Goal: Transaction & Acquisition: Purchase product/service

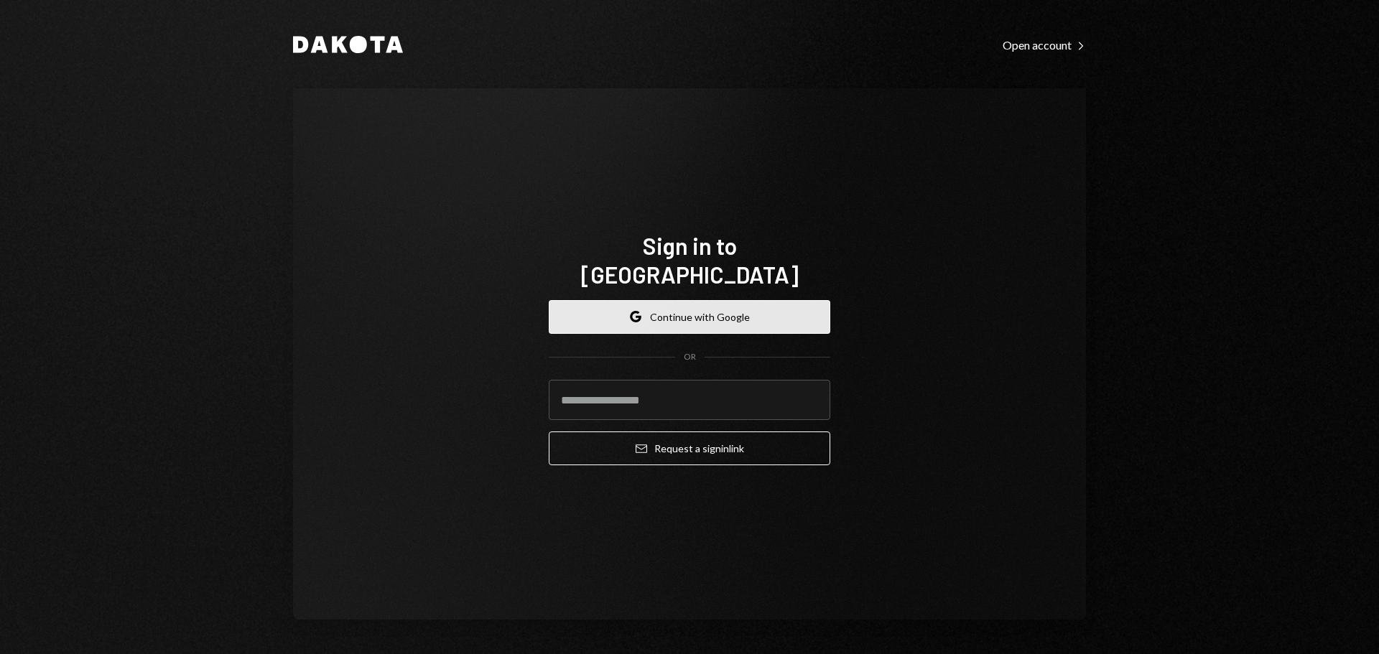
click at [694, 307] on button "Google Continue with Google" at bounding box center [689, 317] width 281 height 34
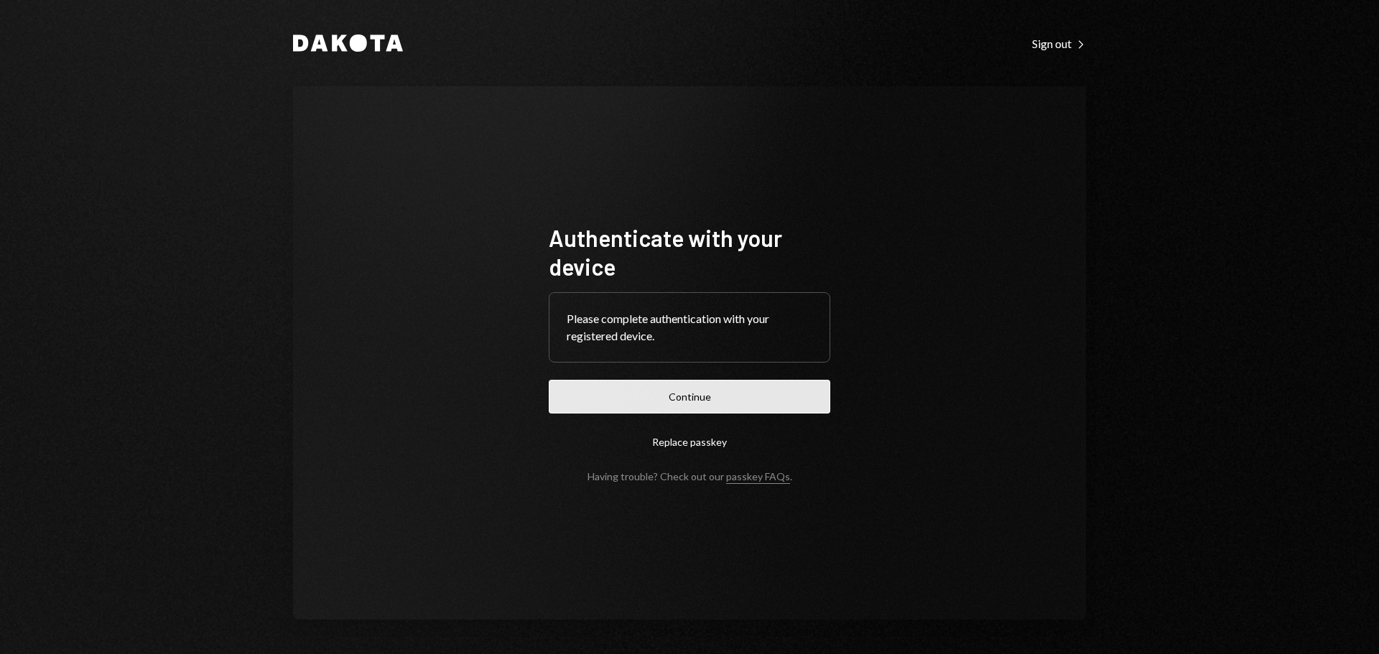
click at [707, 398] on button "Continue" at bounding box center [689, 397] width 281 height 34
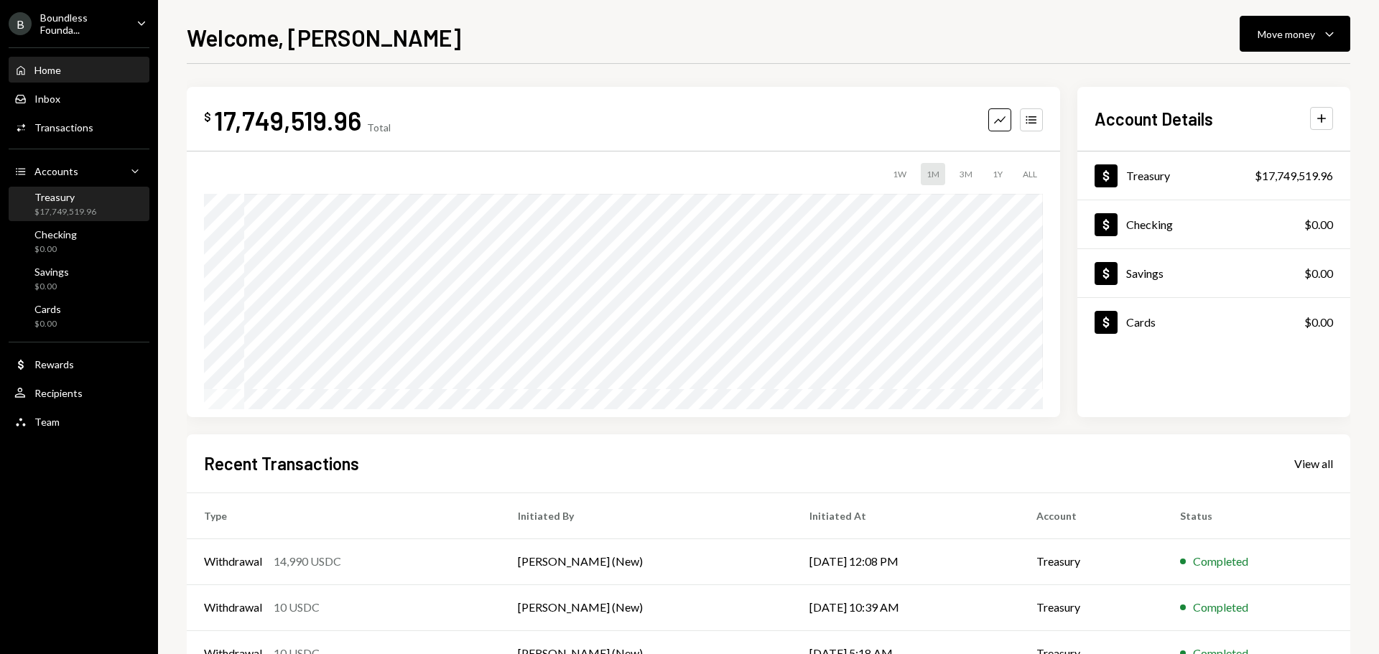
click at [57, 203] on div "Treasury $17,749,519.96" at bounding box center [65, 204] width 62 height 27
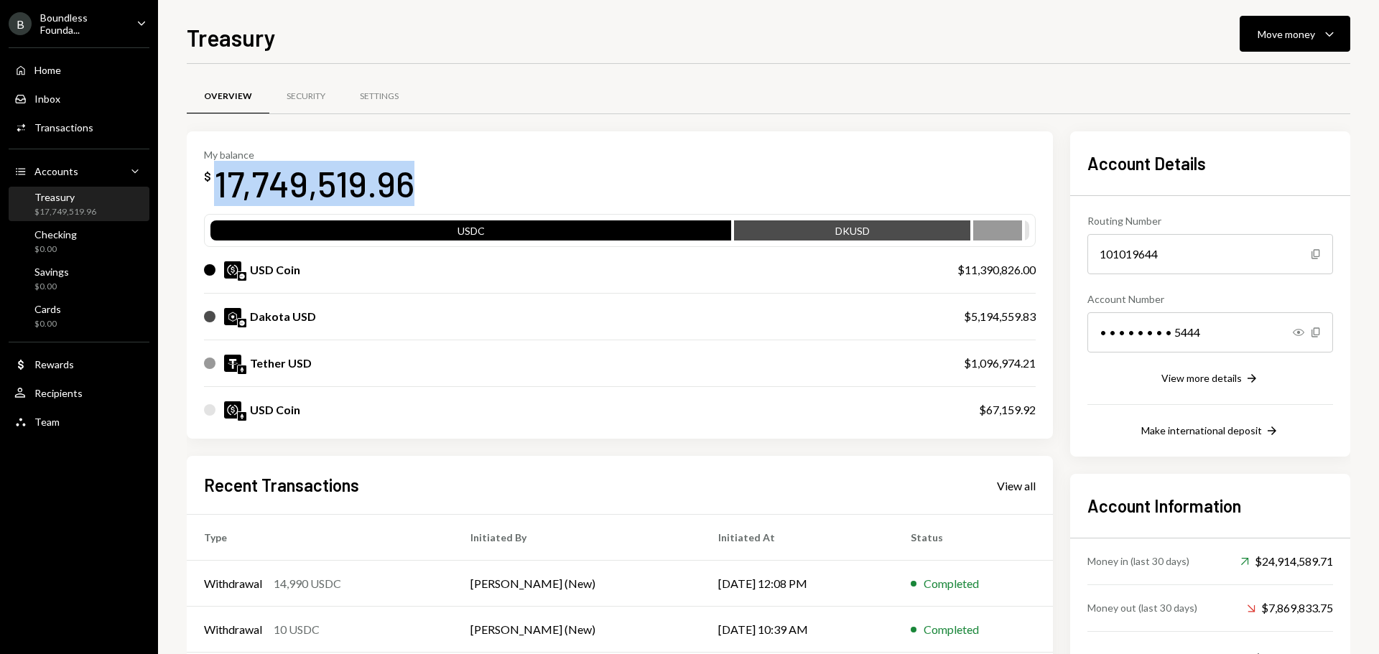
drag, startPoint x: 349, startPoint y: 179, endPoint x: 260, endPoint y: 167, distance: 89.8
click at [209, 164] on div "My balance $ 17,749,519.96" at bounding box center [619, 177] width 831 height 57
click at [508, 168] on div "My balance $ 17,749,519.96" at bounding box center [619, 177] width 831 height 57
click at [437, 208] on div "My balance $ 17,749,519.96 USDC DKUSD USD Coin $11,390,826.00 Dakota USD $5,194…" at bounding box center [620, 285] width 866 height 308
click at [554, 152] on div "My balance $ 17,749,519.96" at bounding box center [619, 177] width 831 height 57
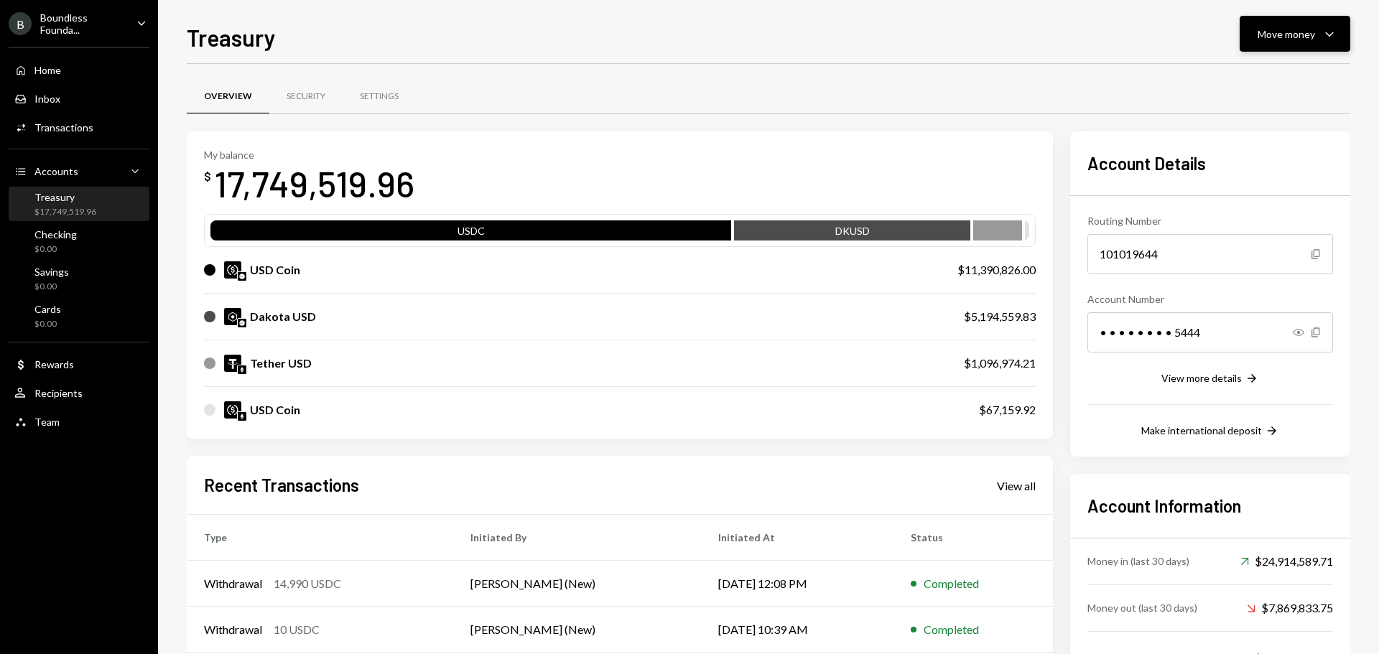
click at [1272, 38] on div "Move money" at bounding box center [1285, 34] width 57 height 15
click at [1260, 188] on div "Swap stablecoins" at bounding box center [1283, 186] width 105 height 15
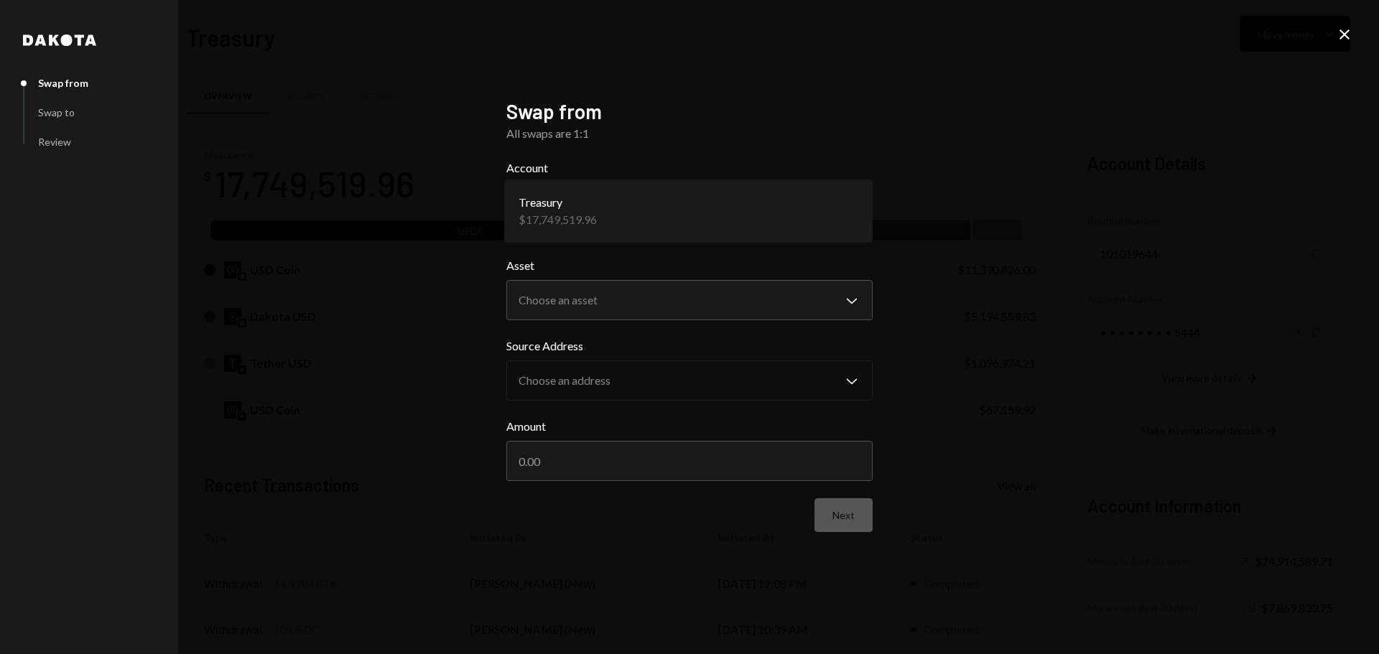
click at [563, 209] on body "B Boundless Founda... Caret Down Home Home Inbox Inbox Activities Transactions …" at bounding box center [689, 327] width 1379 height 654
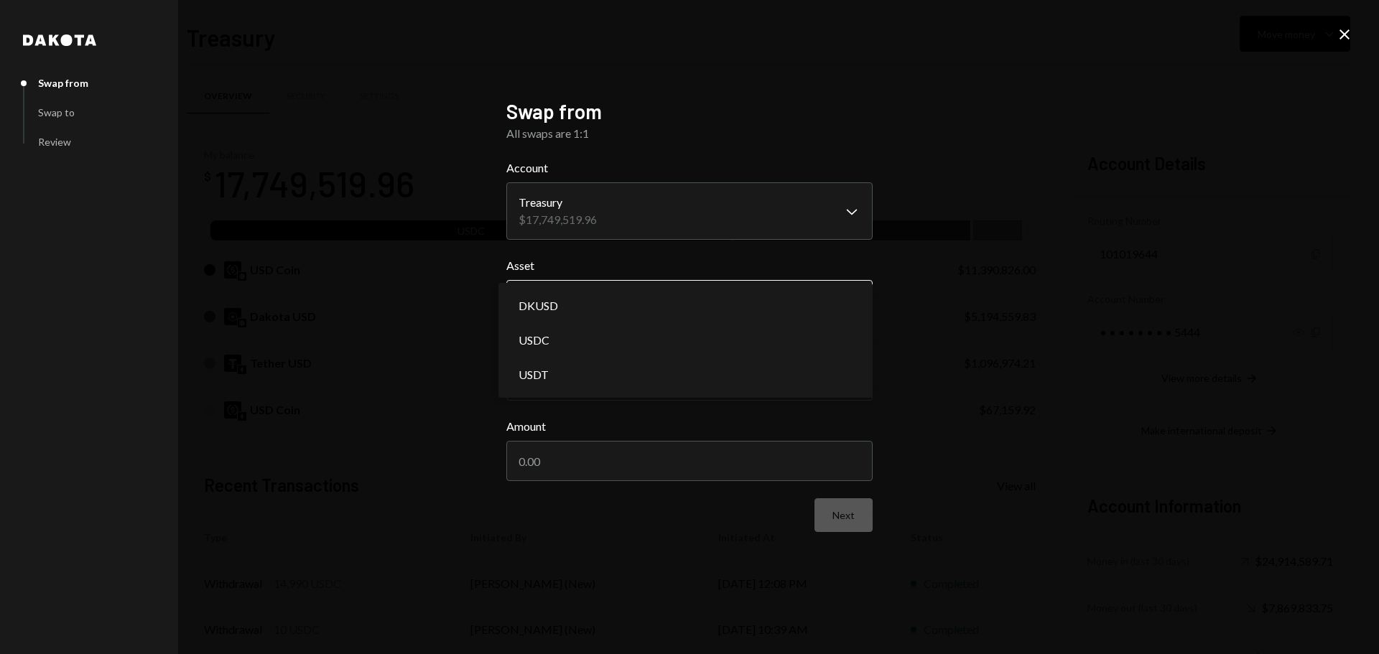
click at [589, 305] on body "B Boundless Founda... Caret Down Home Home Inbox Inbox Activities Transactions …" at bounding box center [689, 327] width 1379 height 654
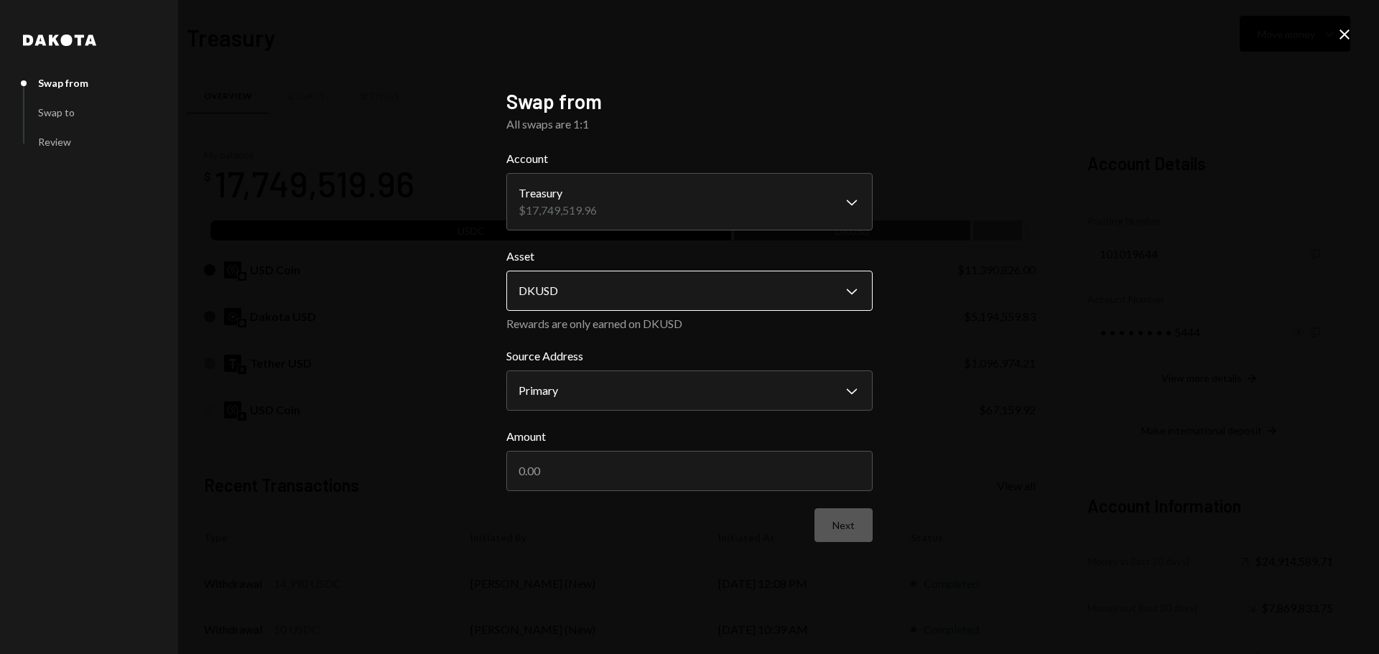
click at [559, 282] on body "B Boundless Founda... Caret Down Home Home Inbox Inbox Activities Transactions …" at bounding box center [689, 327] width 1379 height 654
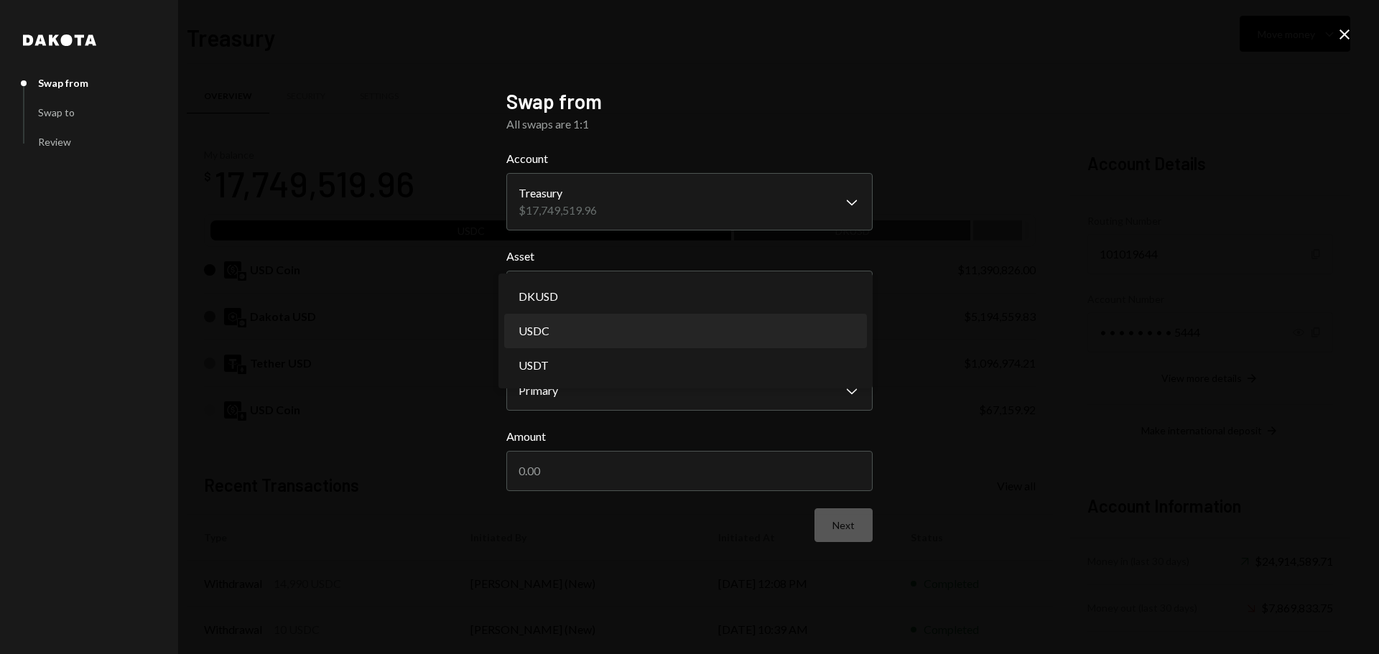
select select "****"
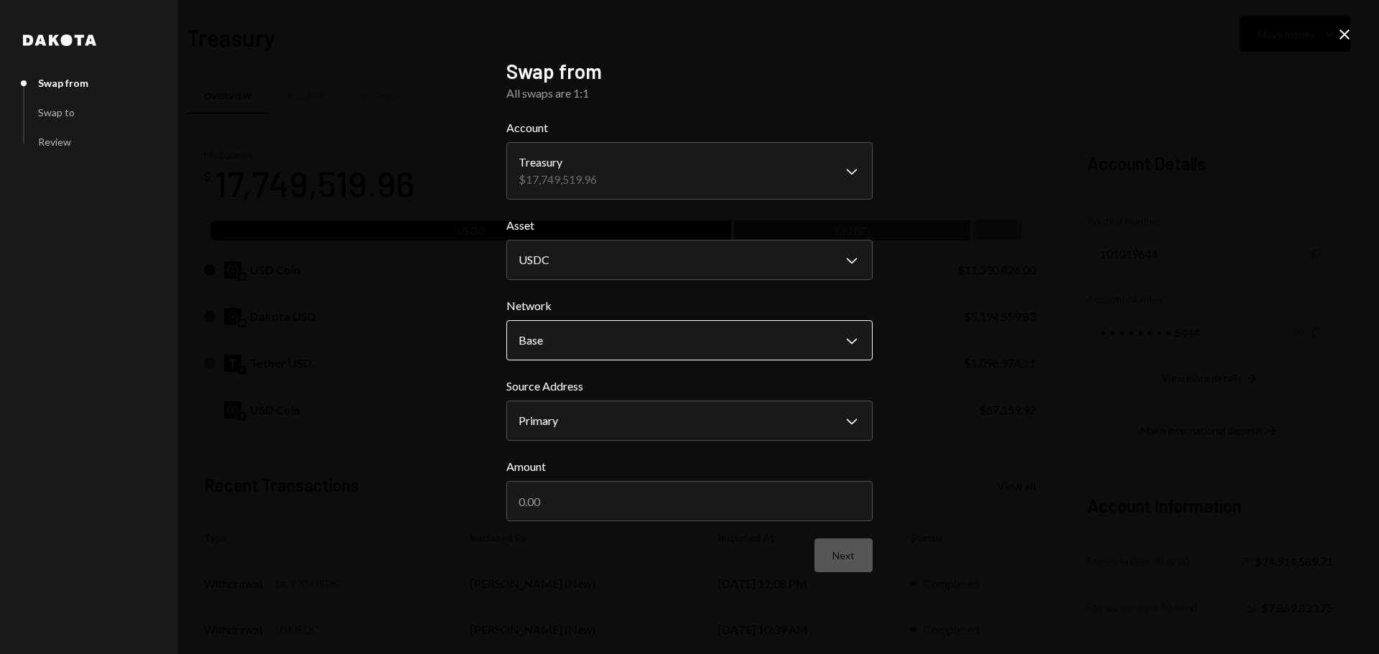
click at [565, 354] on body "B Boundless Founda... Caret Down Home Home Inbox Inbox Activities Transactions …" at bounding box center [689, 327] width 1379 height 654
click at [579, 411] on body "B Boundless Founda... Caret Down Home Home Inbox Inbox Activities Transactions …" at bounding box center [689, 327] width 1379 height 654
click at [586, 512] on input "Amount" at bounding box center [689, 501] width 366 height 40
type input "10000000"
click at [856, 557] on button "Next" at bounding box center [843, 556] width 58 height 34
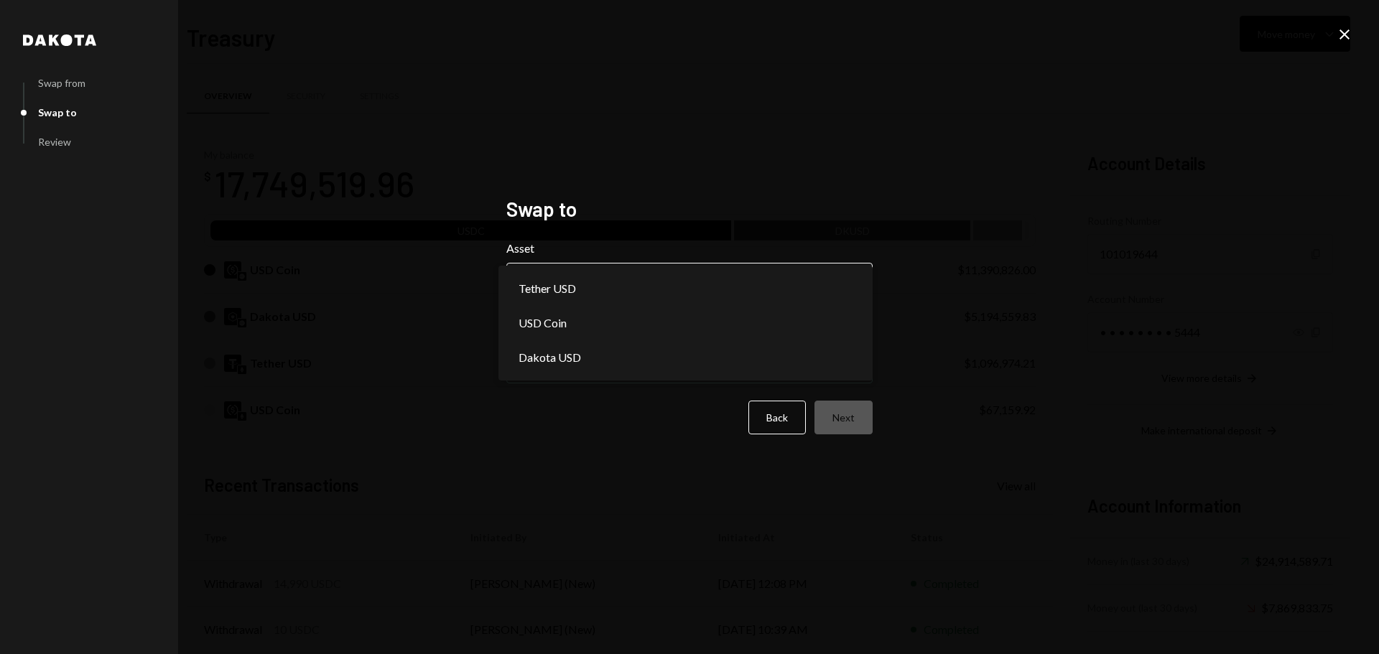
click at [657, 292] on body "B Boundless Founda... Caret Down Home Home Inbox Inbox Activities Transactions …" at bounding box center [689, 327] width 1379 height 654
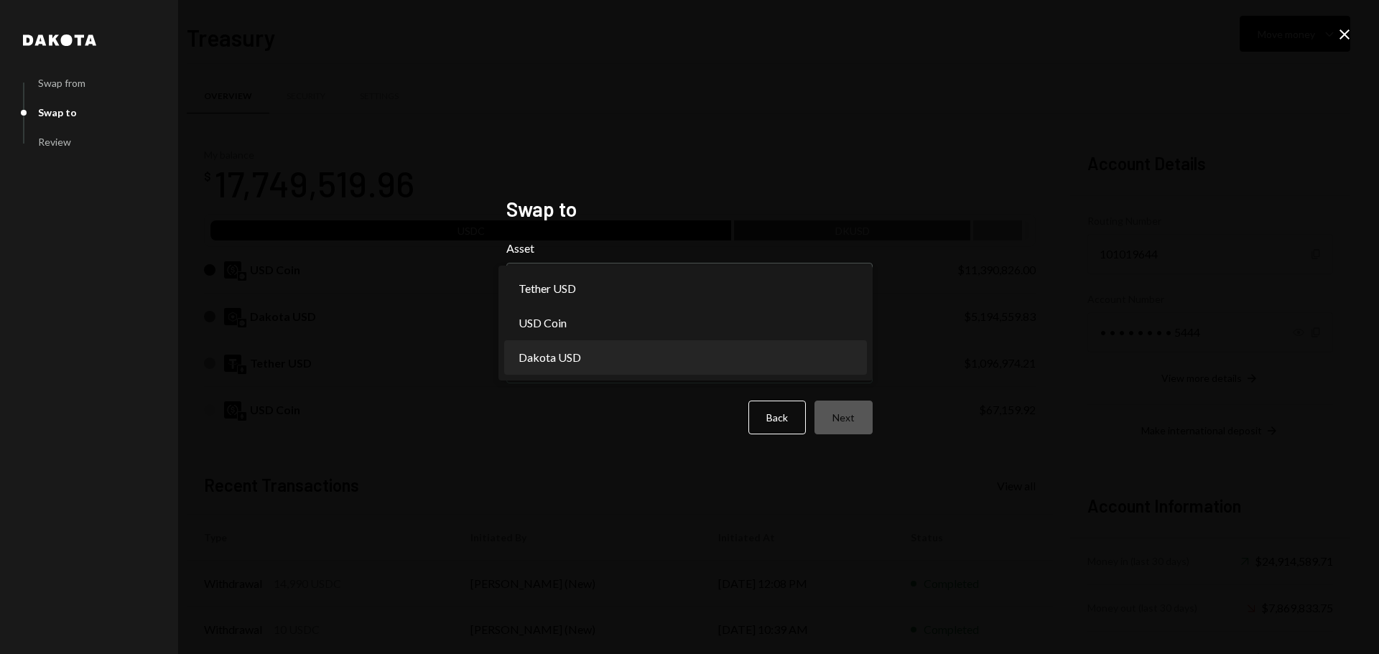
select select "*****"
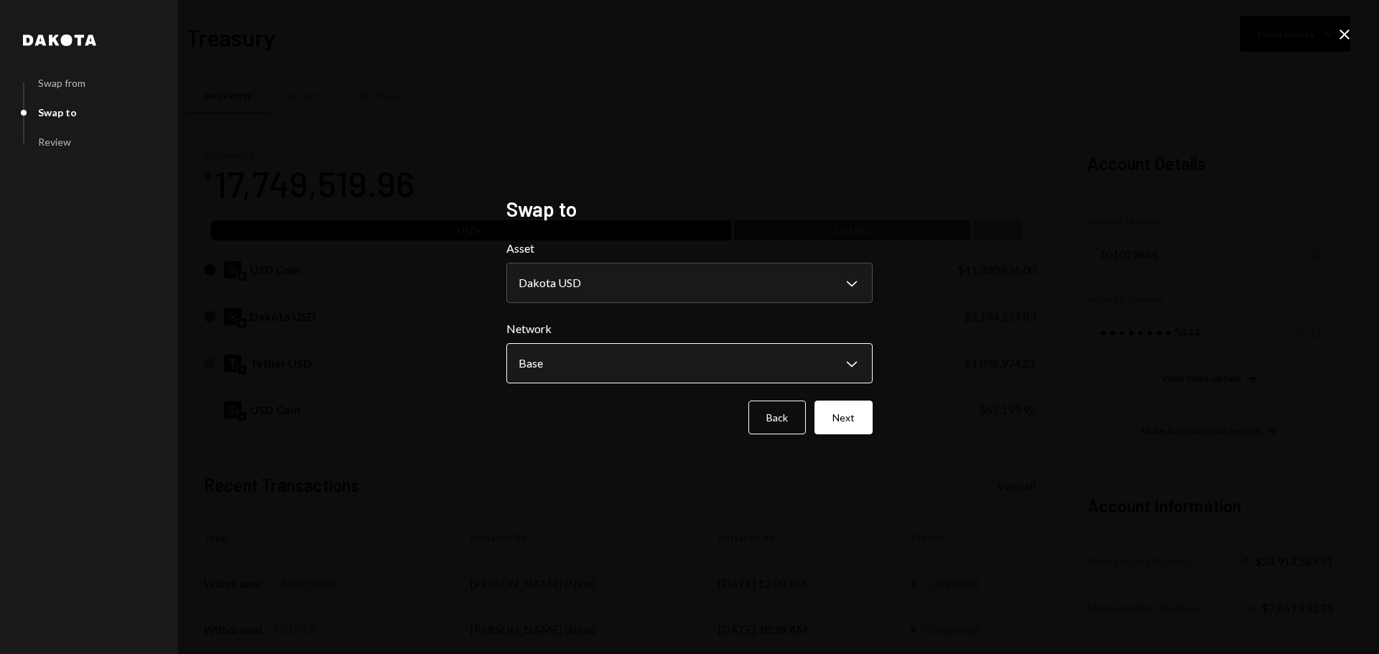
click at [586, 371] on body "B Boundless Founda... Caret Down Home Home Inbox Inbox Activities Transactions …" at bounding box center [689, 327] width 1379 height 654
click at [864, 419] on button "Next" at bounding box center [843, 418] width 58 height 34
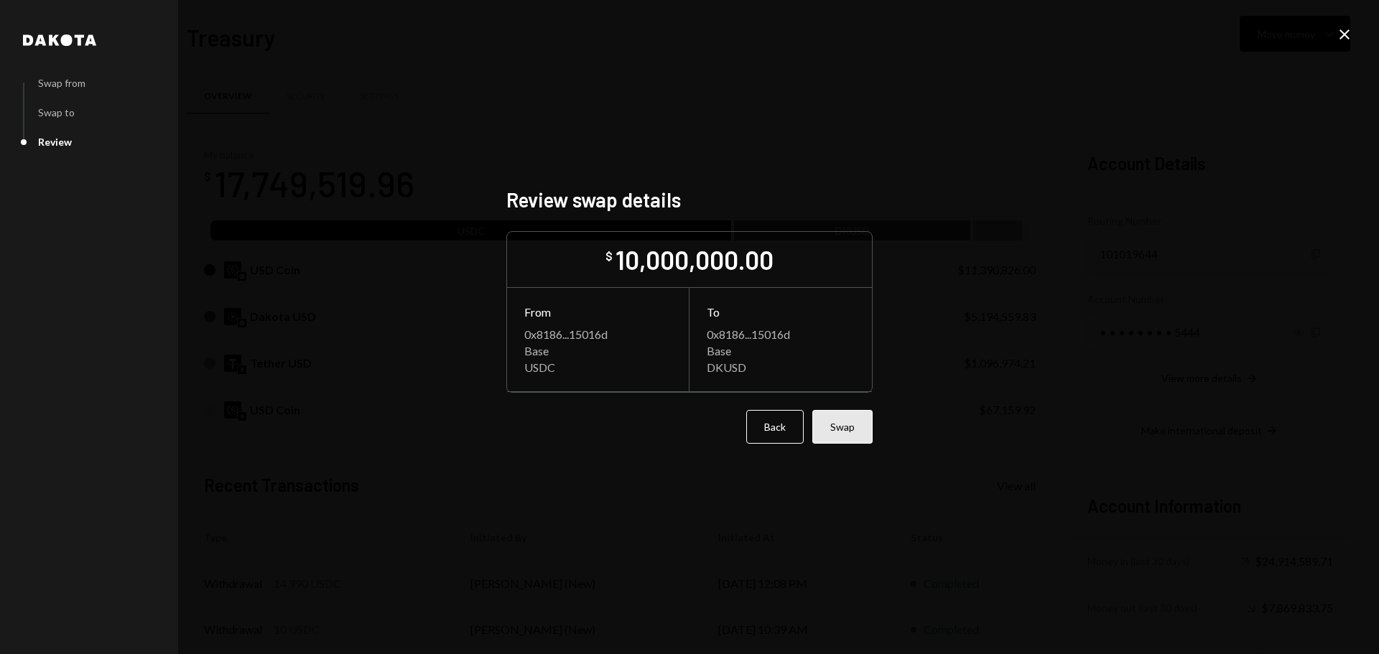
click at [847, 434] on button "Swap" at bounding box center [842, 427] width 60 height 34
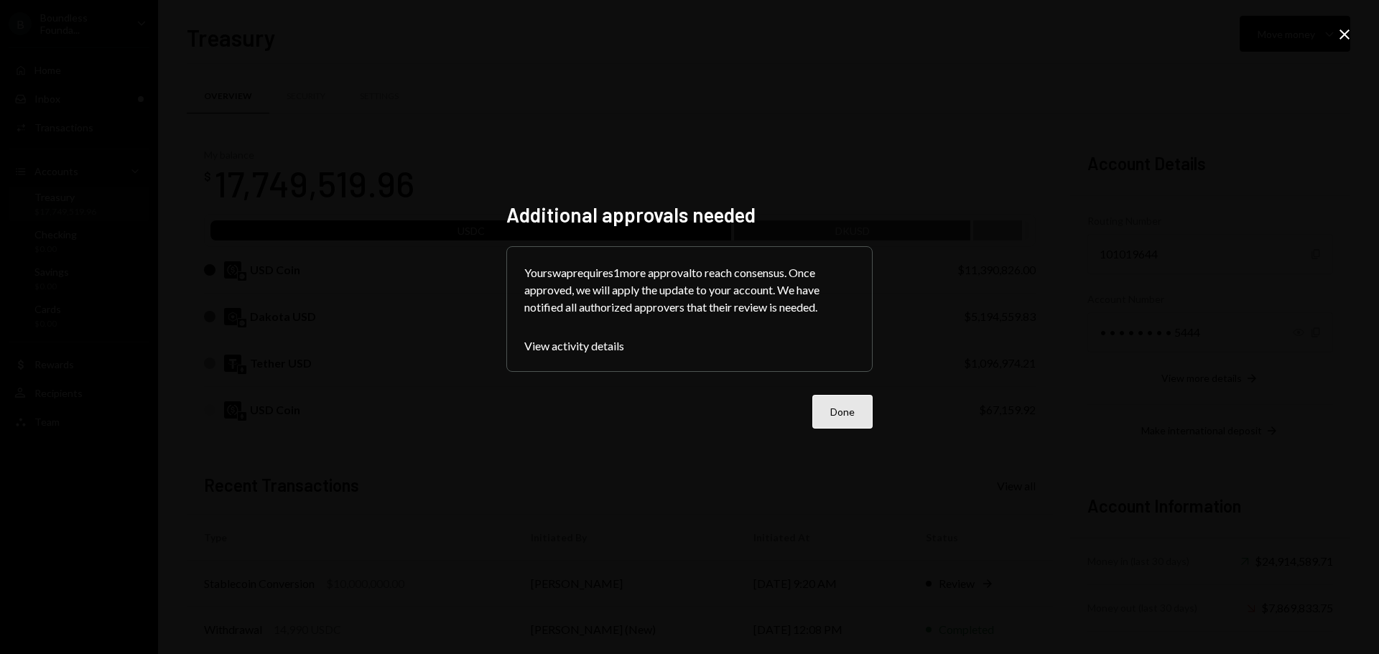
click at [842, 414] on button "Done" at bounding box center [842, 412] width 60 height 34
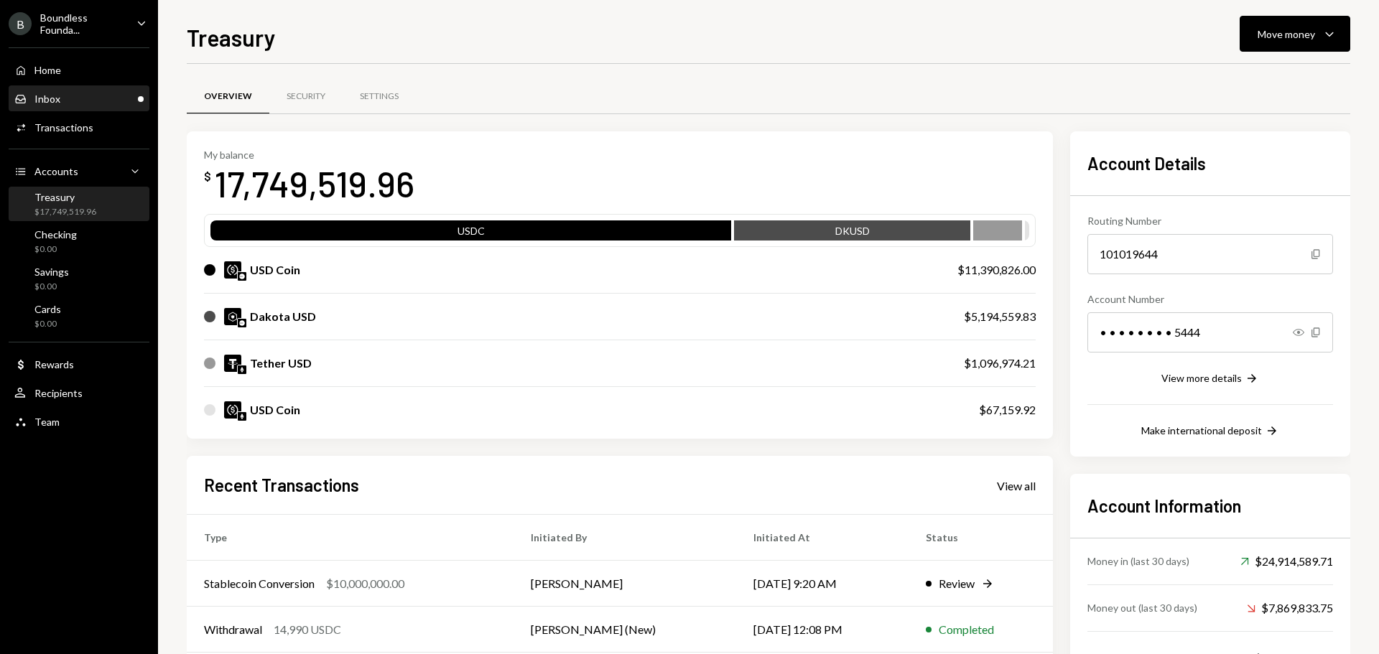
click at [70, 98] on div "Inbox Inbox" at bounding box center [78, 99] width 129 height 13
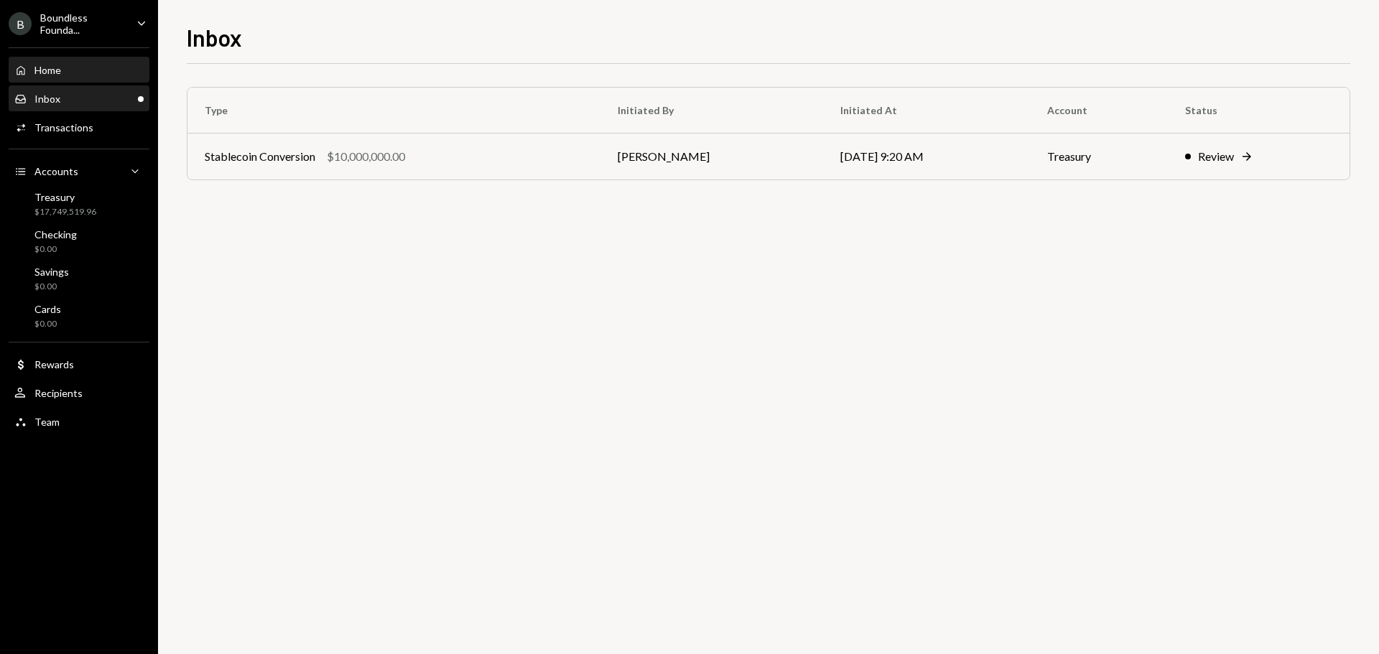
click at [80, 71] on div "Home Home" at bounding box center [78, 70] width 129 height 13
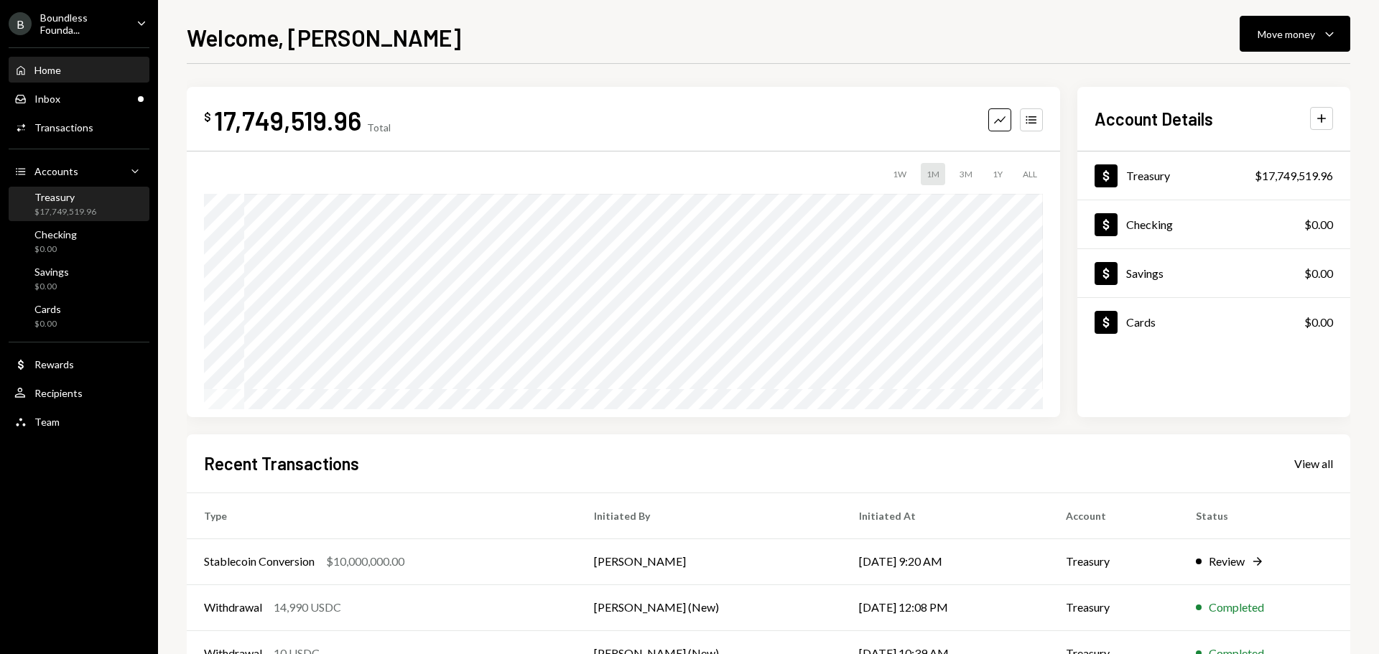
click at [69, 200] on div "Treasury" at bounding box center [65, 197] width 62 height 12
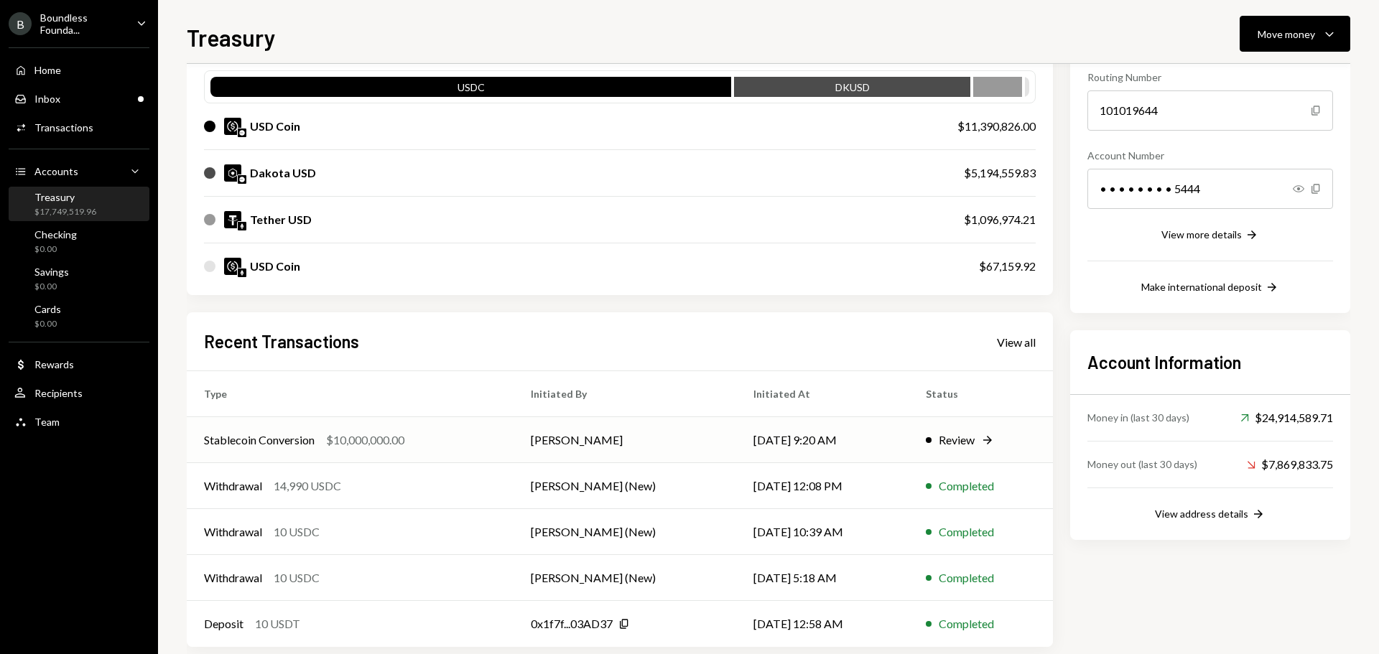
scroll to position [165, 0]
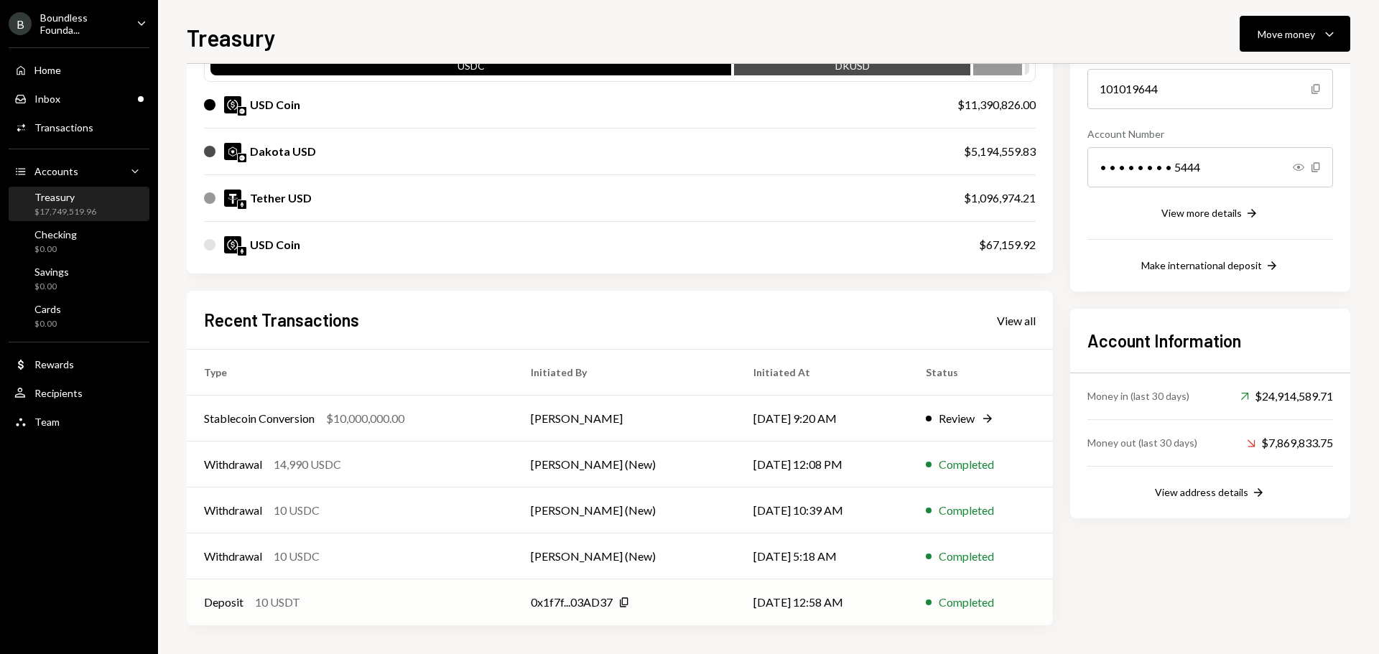
click at [647, 605] on div "0x1f7f...03AD37 Copy" at bounding box center [624, 602] width 187 height 17
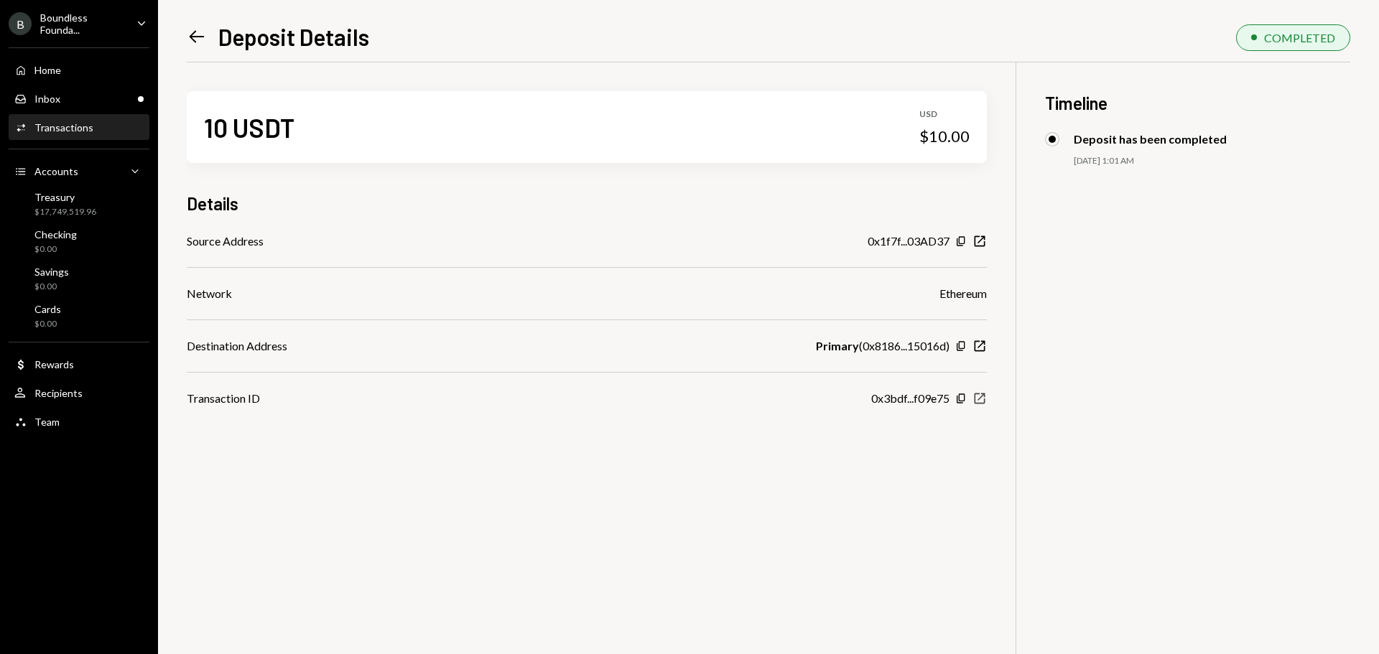
click at [985, 395] on icon "New Window" at bounding box center [979, 398] width 14 height 14
click at [110, 88] on div "Inbox Inbox" at bounding box center [78, 99] width 129 height 24
